Goal: Transaction & Acquisition: Purchase product/service

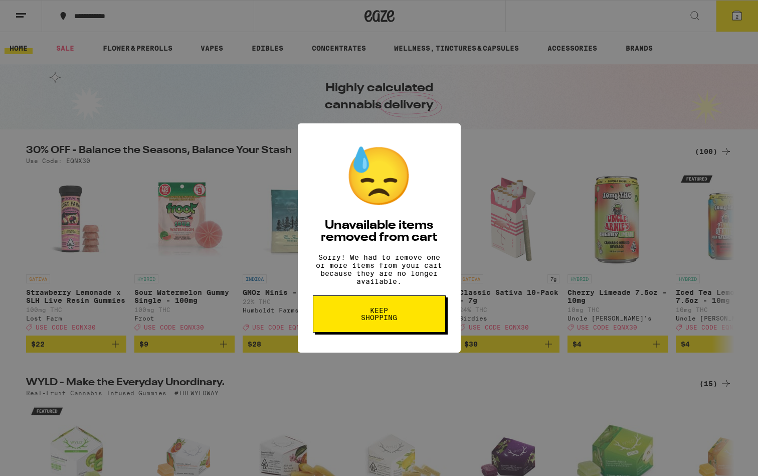
click at [403, 313] on span "Keep Shopping" at bounding box center [379, 314] width 52 height 14
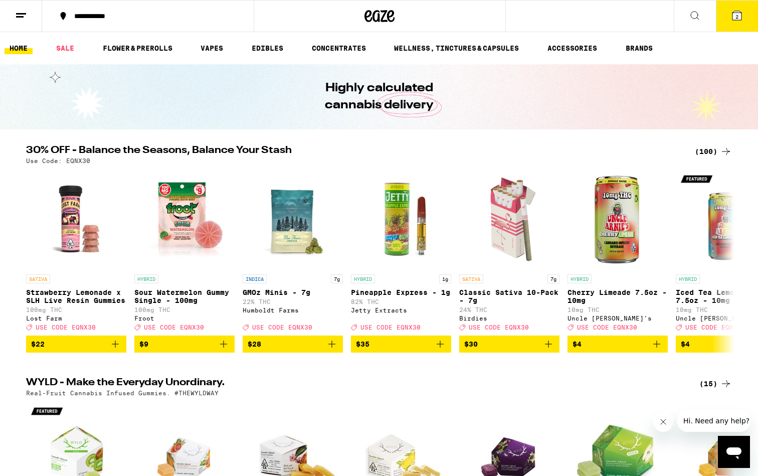
click at [709, 147] on div "(100)" at bounding box center [713, 151] width 37 height 12
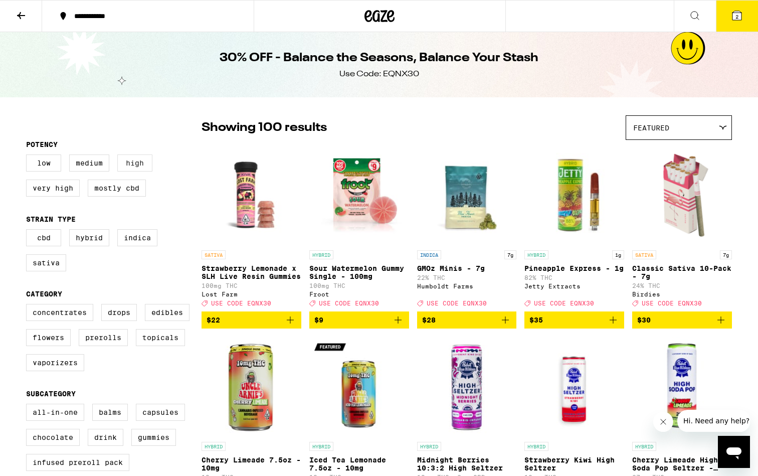
click at [136, 169] on label "High" at bounding box center [134, 162] width 35 height 17
click at [29, 156] on input "High" at bounding box center [28, 156] width 1 height 1
checkbox input "true"
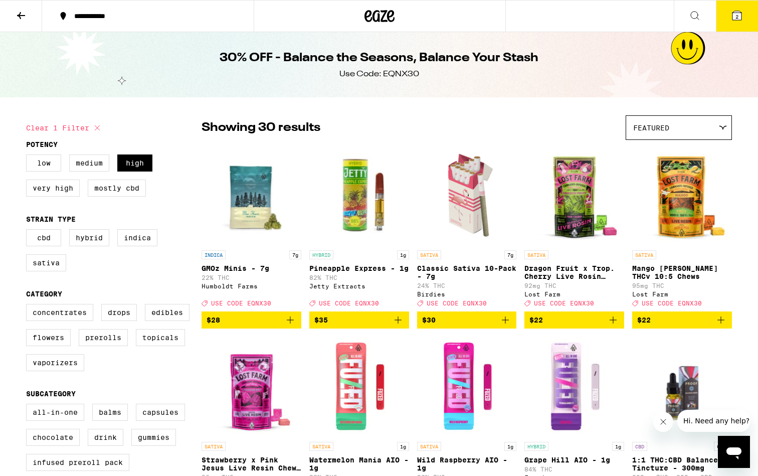
click at [29, 23] on button at bounding box center [21, 17] width 42 height 32
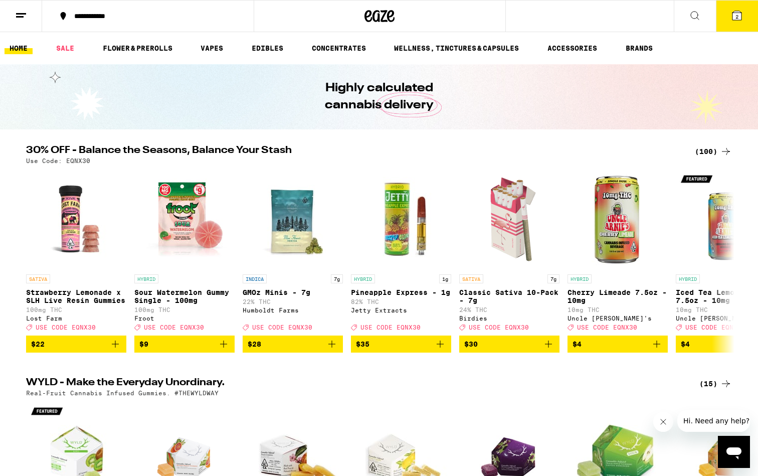
click at [731, 25] on button "2" at bounding box center [737, 16] width 42 height 31
click at [741, 16] on icon at bounding box center [736, 15] width 9 height 9
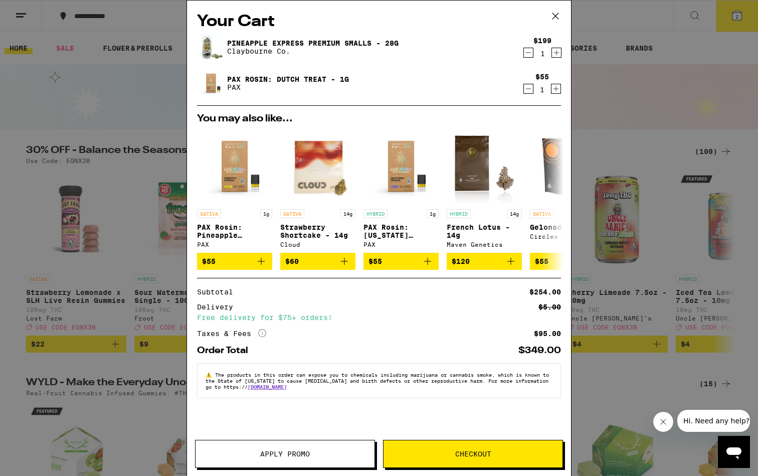
click at [529, 54] on icon "Decrement" at bounding box center [528, 53] width 9 height 12
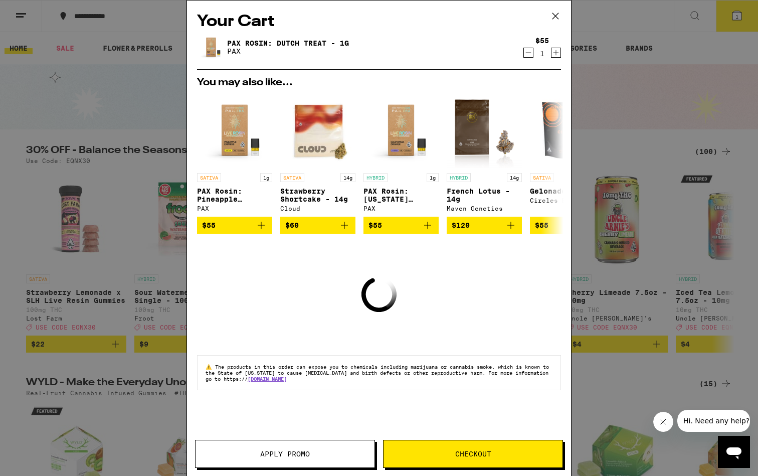
click at [527, 57] on icon "Decrement" at bounding box center [528, 53] width 9 height 12
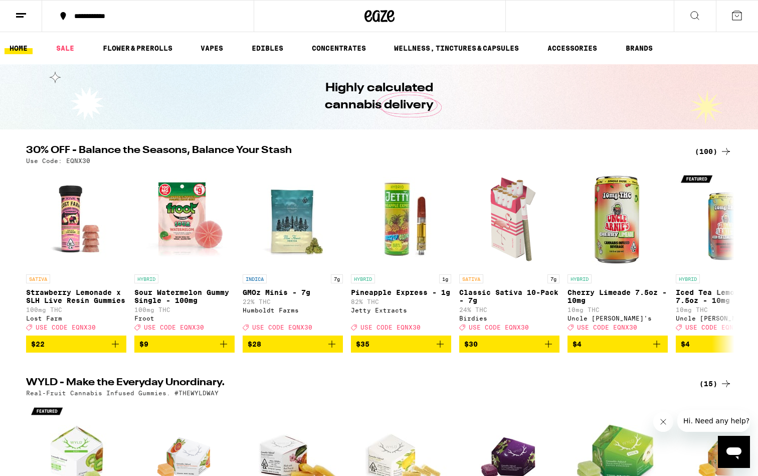
click at [601, 23] on div "**********" at bounding box center [379, 16] width 758 height 32
click at [685, 21] on button at bounding box center [695, 17] width 42 height 32
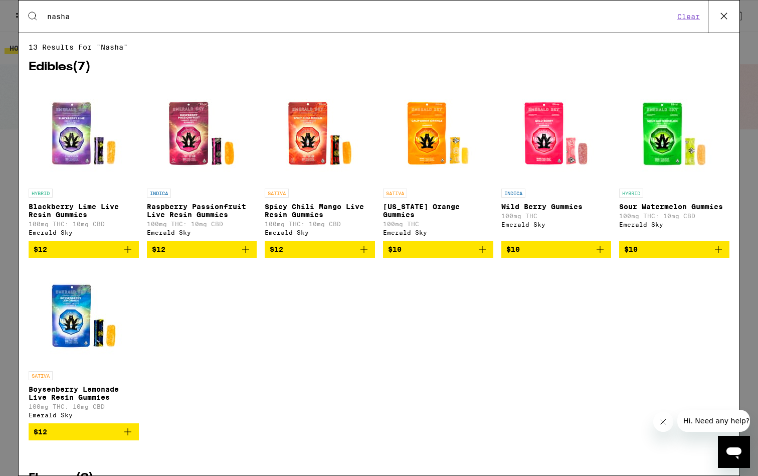
type input "nasha"
click at [722, 18] on icon at bounding box center [723, 16] width 15 height 15
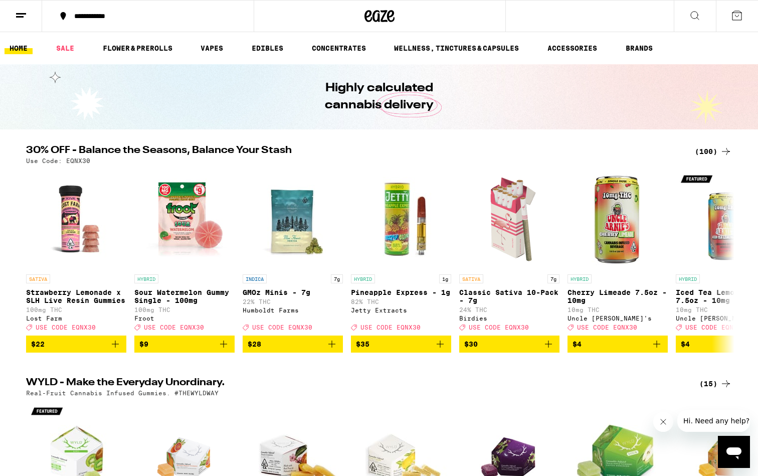
click at [684, 14] on button at bounding box center [695, 17] width 42 height 32
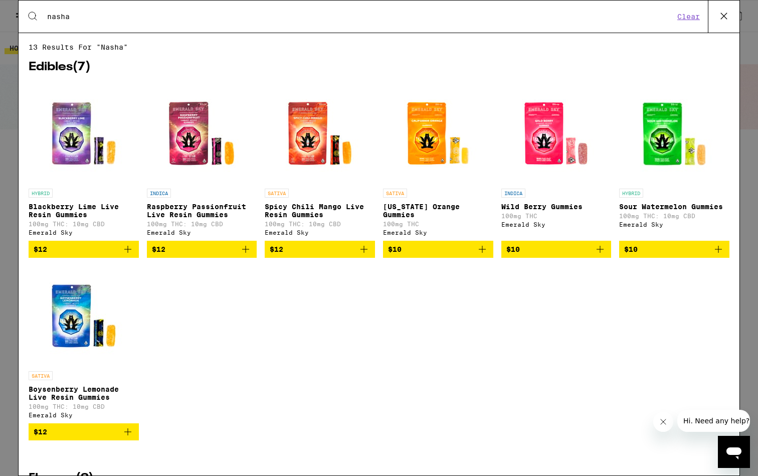
type input "nasha"
click at [725, 18] on icon at bounding box center [724, 16] width 6 height 6
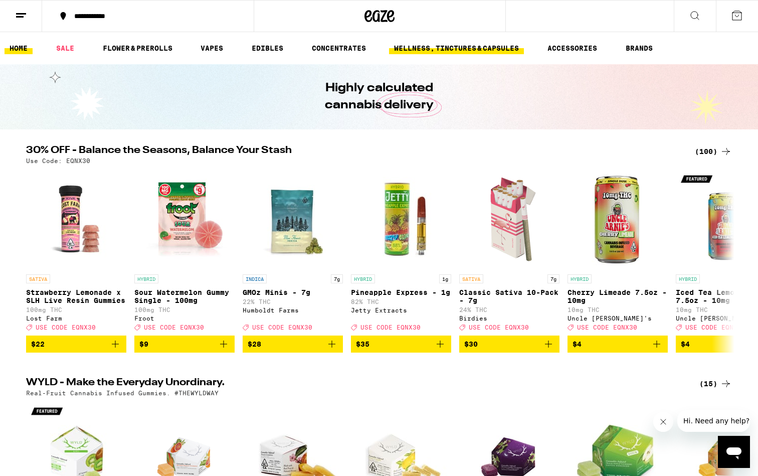
click at [486, 54] on link "WELLNESS, TINCTURES & CAPSULES" at bounding box center [456, 48] width 135 height 12
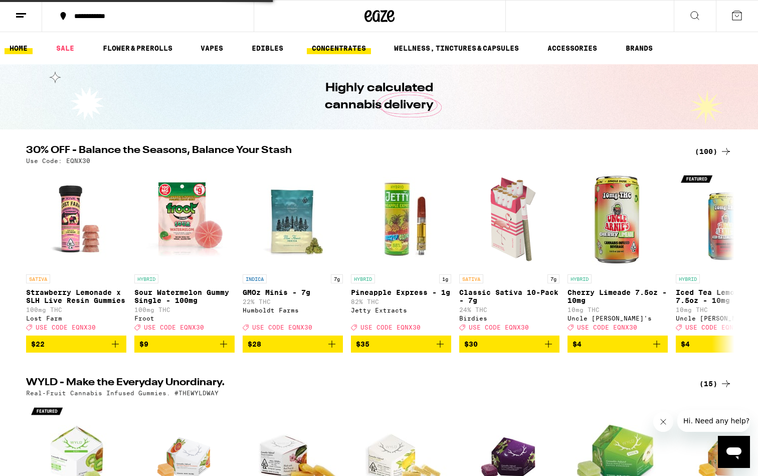
click at [363, 48] on link "CONCENTRATES" at bounding box center [339, 48] width 64 height 12
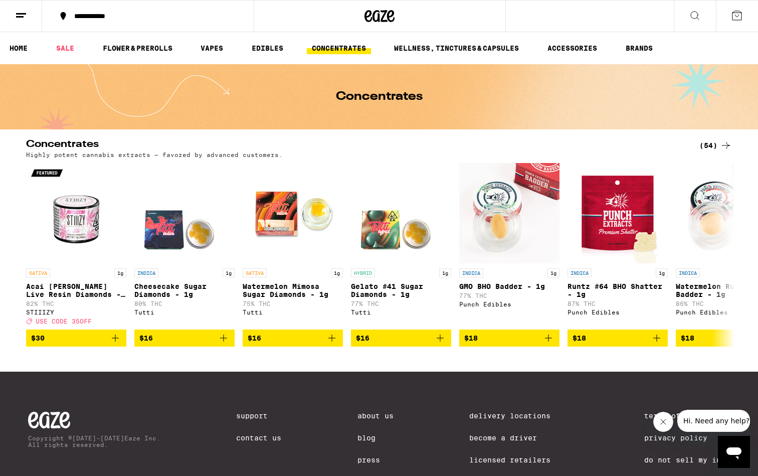
click at [715, 141] on div "(54)" at bounding box center [715, 145] width 33 height 12
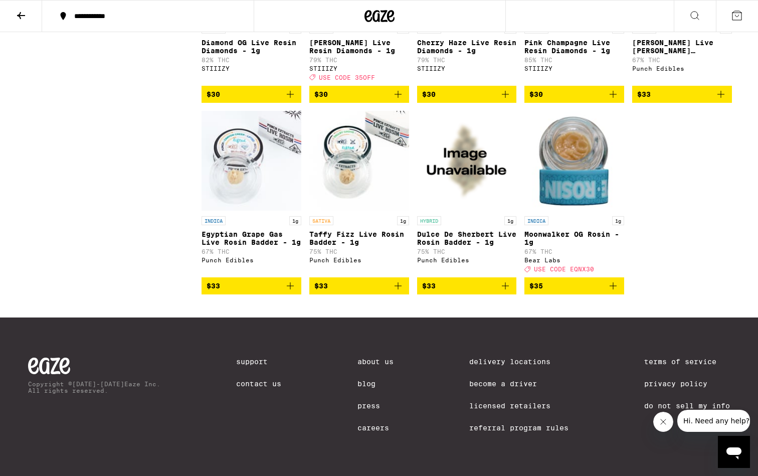
scroll to position [1942, 0]
